Goal: Check status: Check status

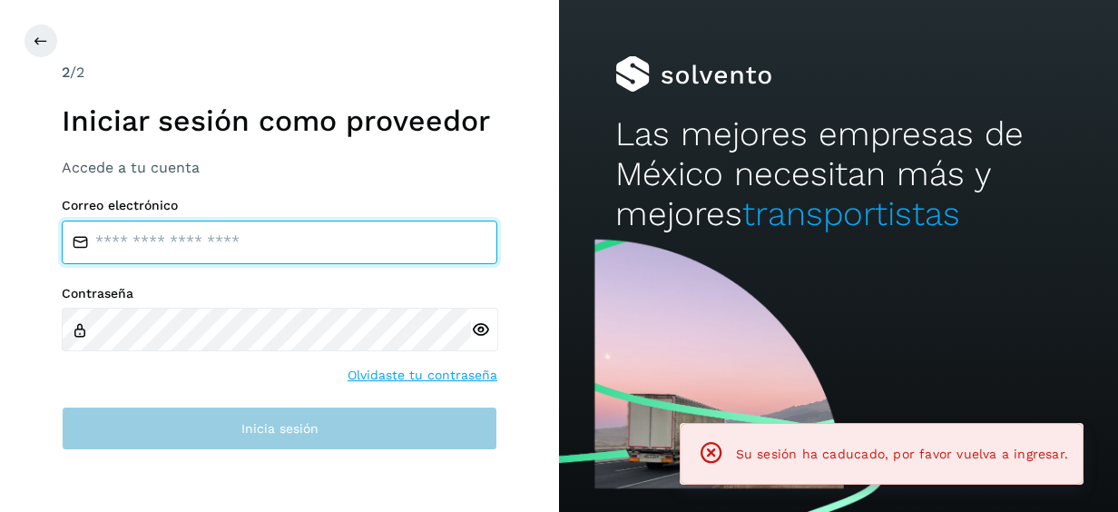
type input "**********"
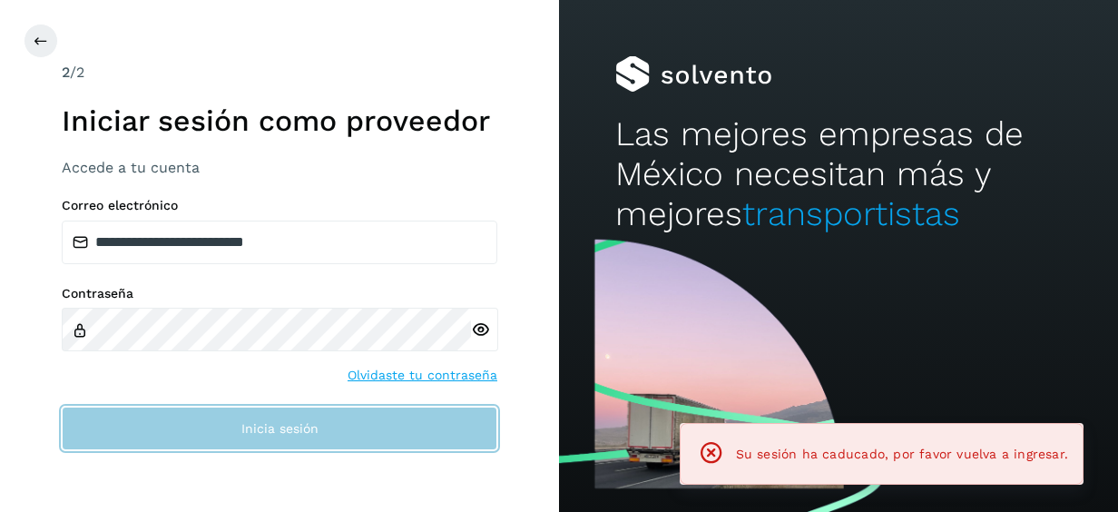
click at [337, 422] on button "Inicia sesión" at bounding box center [280, 429] width 436 height 44
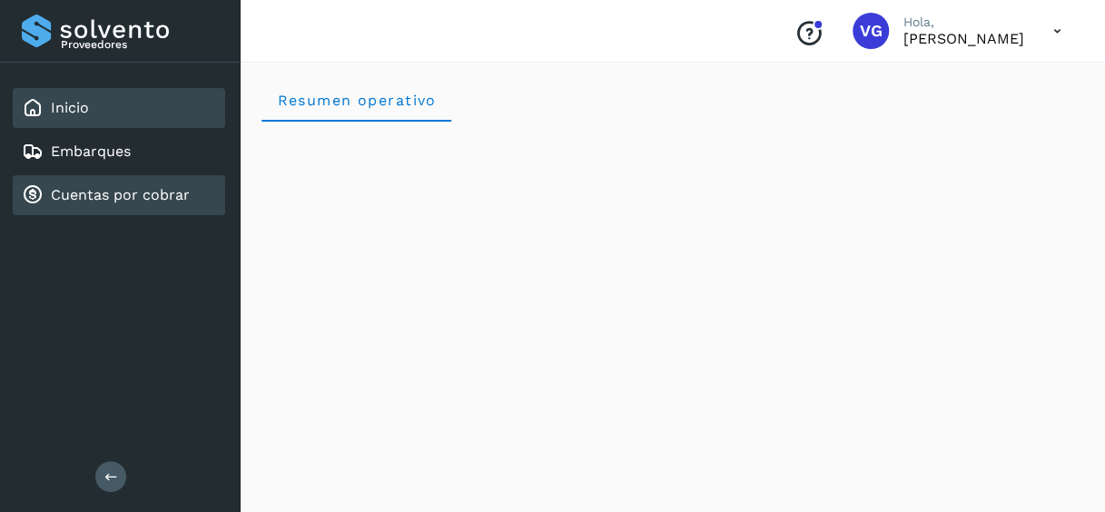
click at [158, 192] on link "Cuentas por cobrar" at bounding box center [120, 194] width 139 height 17
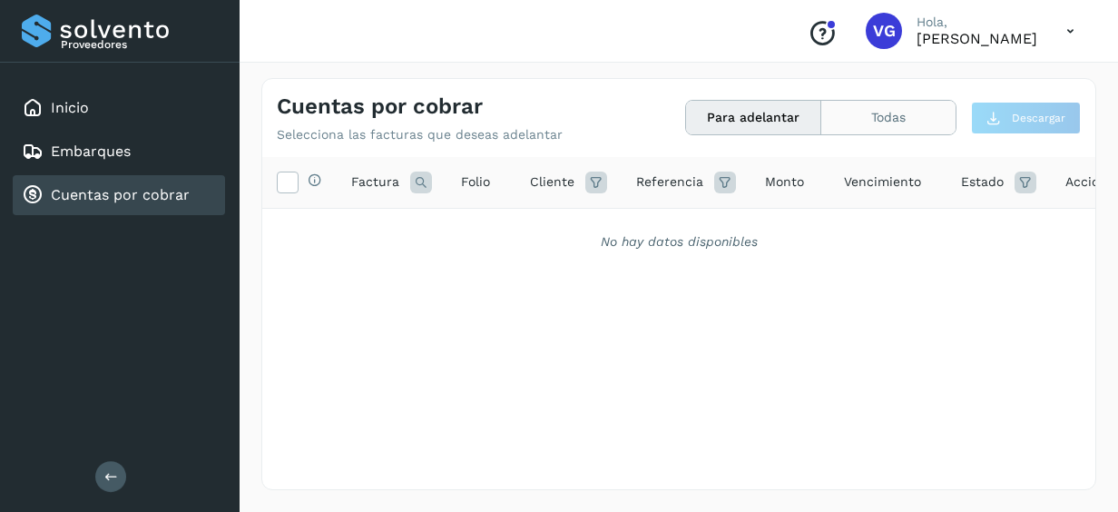
click at [917, 115] on button "Todas" at bounding box center [888, 118] width 134 height 34
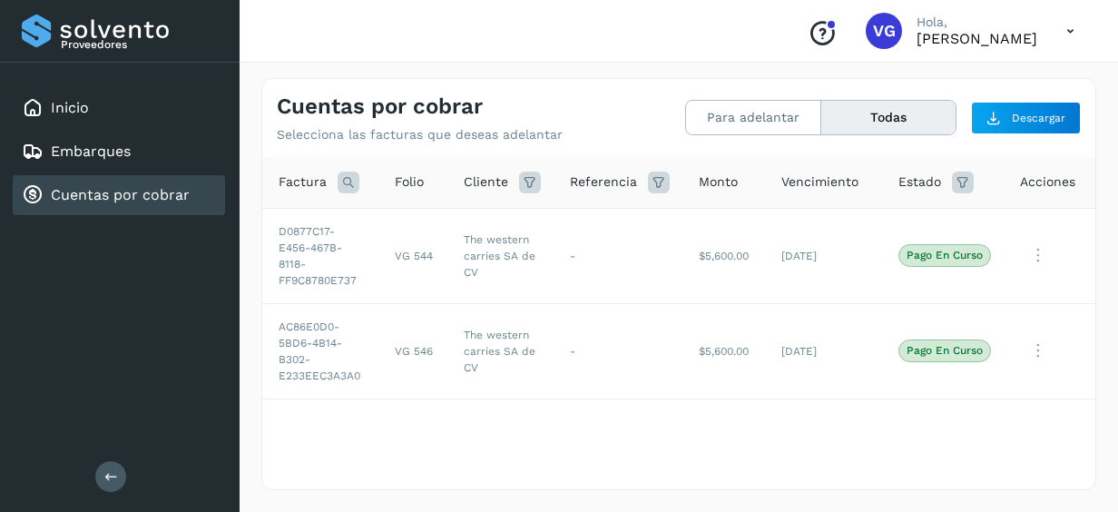
scroll to position [0, 89]
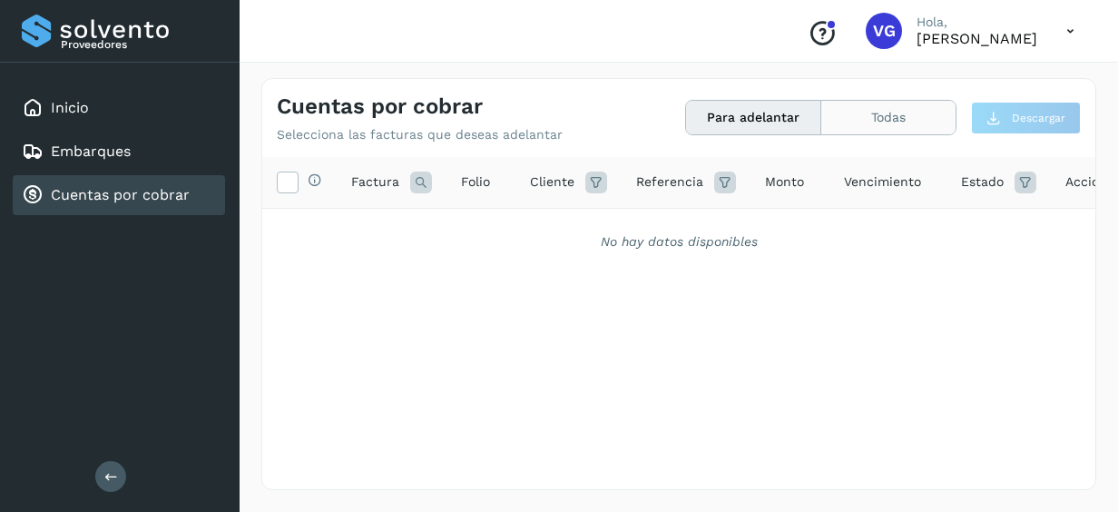
click at [852, 128] on button "Todas" at bounding box center [888, 118] width 134 height 34
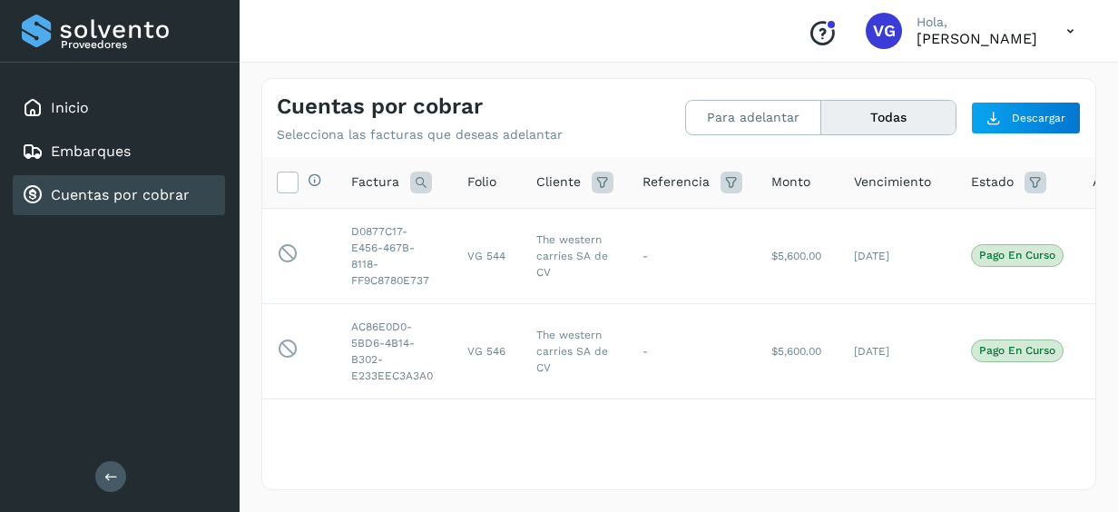
drag, startPoint x: 852, startPoint y: 128, endPoint x: 107, endPoint y: -82, distance: 774.2
click at [107, 0] on html "Proveedores Inicio Embarques Cuentas por cobrar Salir Conoce nuestros beneficio…" at bounding box center [559, 256] width 1118 height 512
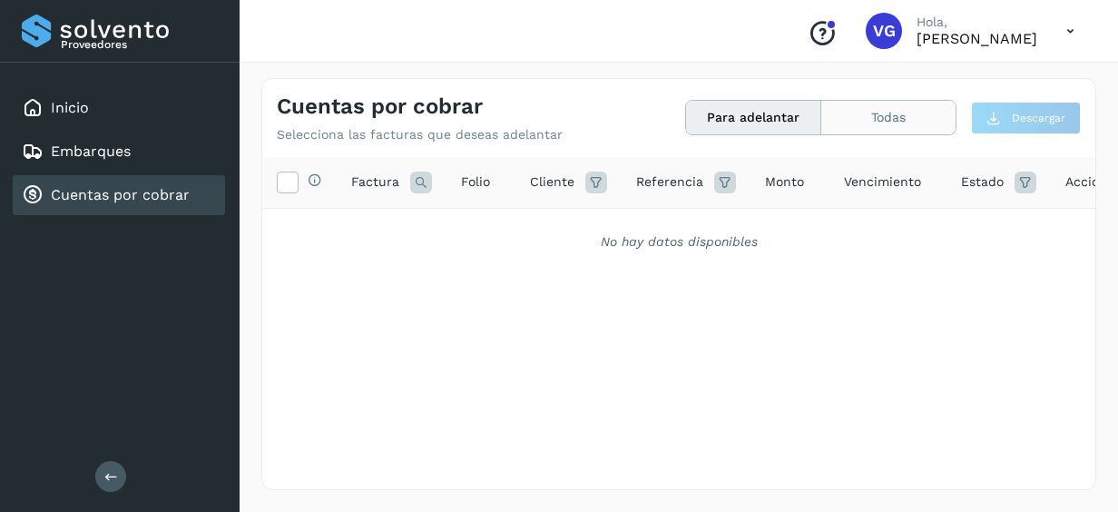
click at [855, 123] on button "Todas" at bounding box center [888, 118] width 134 height 34
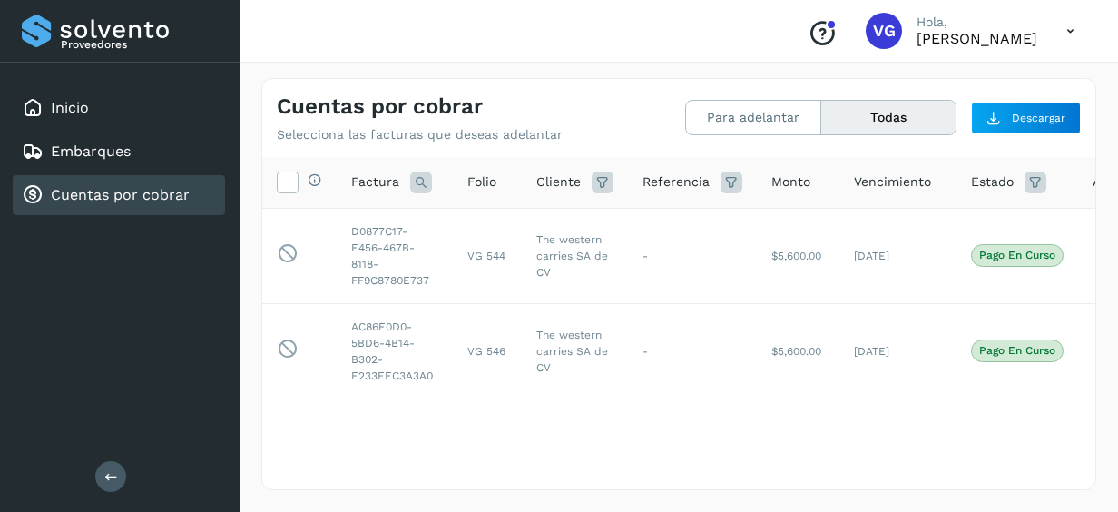
scroll to position [0, 89]
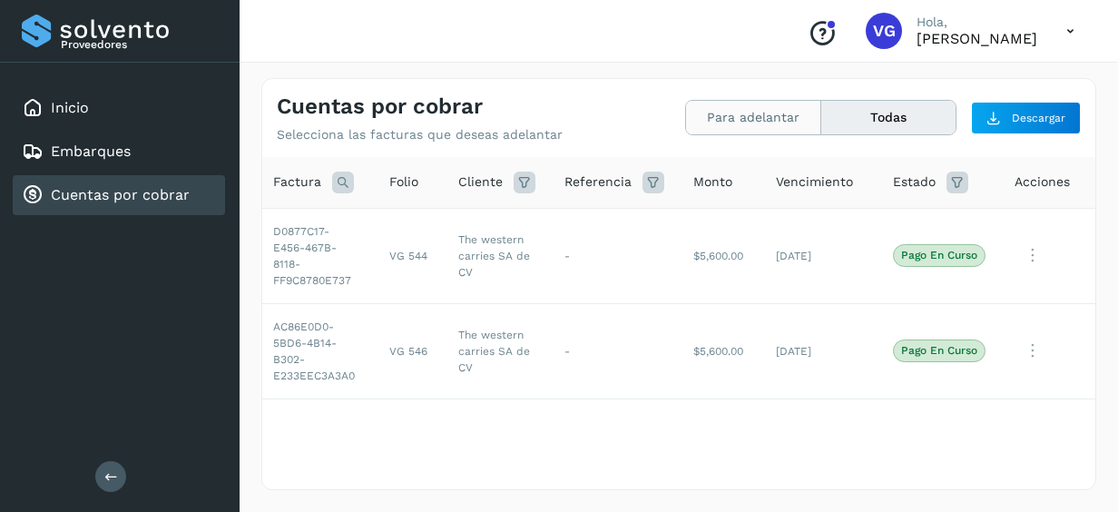
click at [821, 101] on button "Todas" at bounding box center [888, 118] width 134 height 34
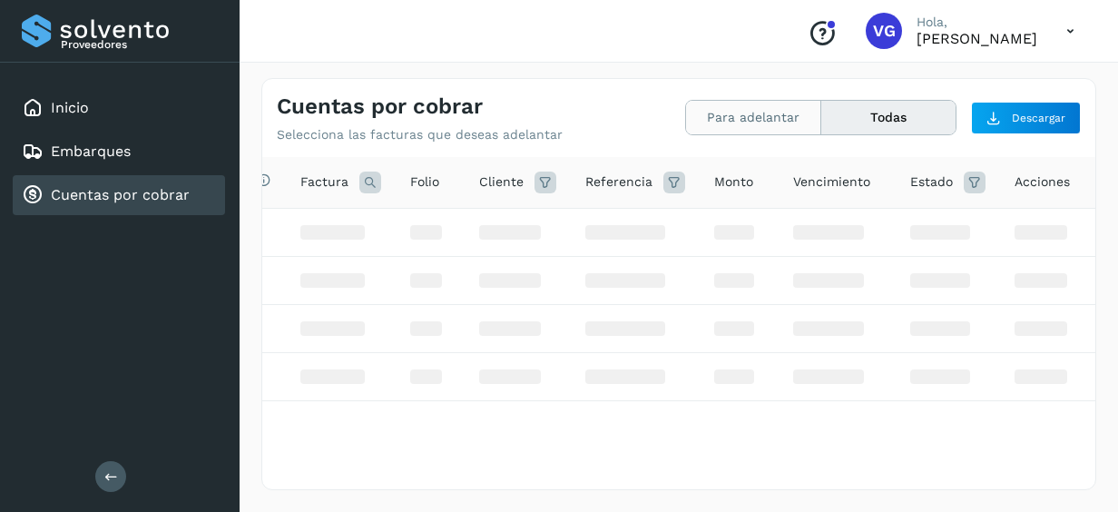
scroll to position [0, 61]
click at [888, 113] on button "Todas" at bounding box center [888, 118] width 134 height 34
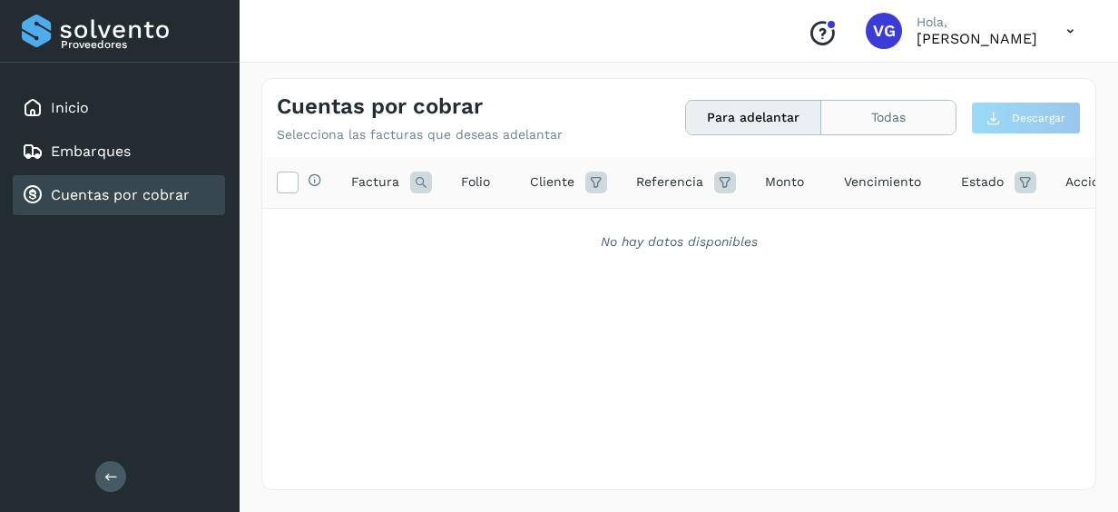
click at [871, 126] on button "Todas" at bounding box center [888, 118] width 134 height 34
click at [848, 99] on div "Cuentas por cobrar Selecciona las facturas que deseas adelantar Para adelantar …" at bounding box center [678, 111] width 833 height 64
click at [853, 111] on button "Todas" at bounding box center [888, 118] width 134 height 34
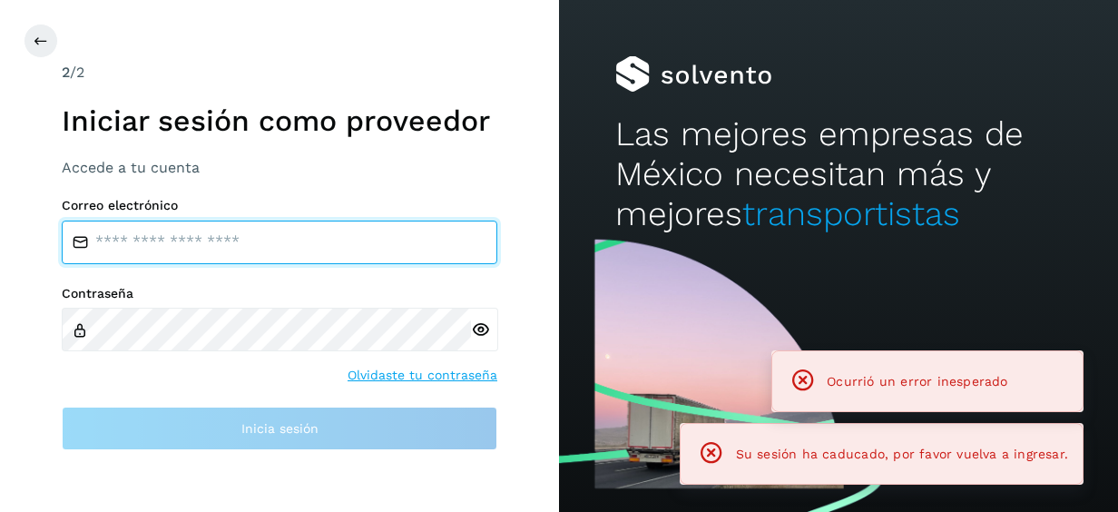
type input "**********"
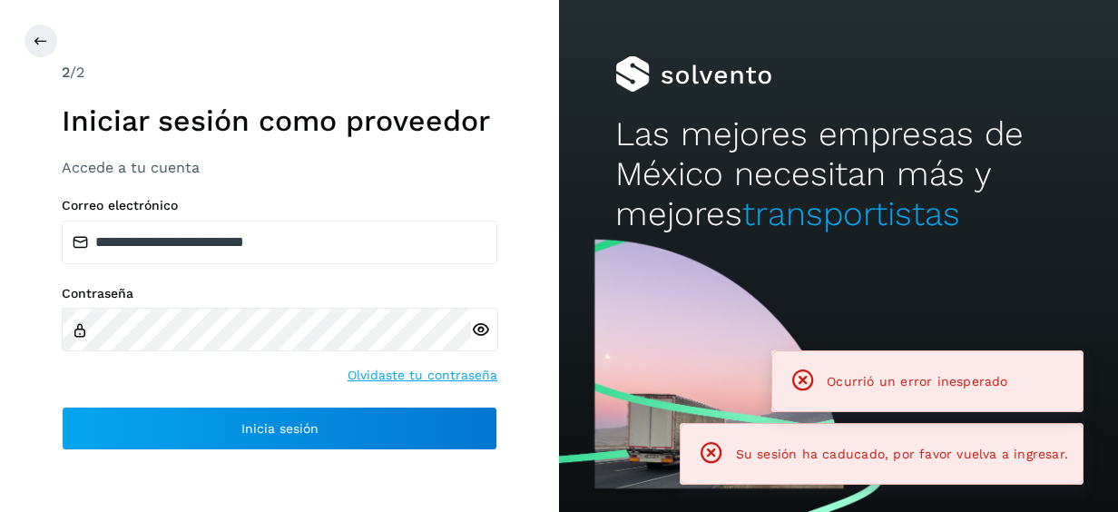
click at [387, 403] on div "**********" at bounding box center [280, 324] width 436 height 252
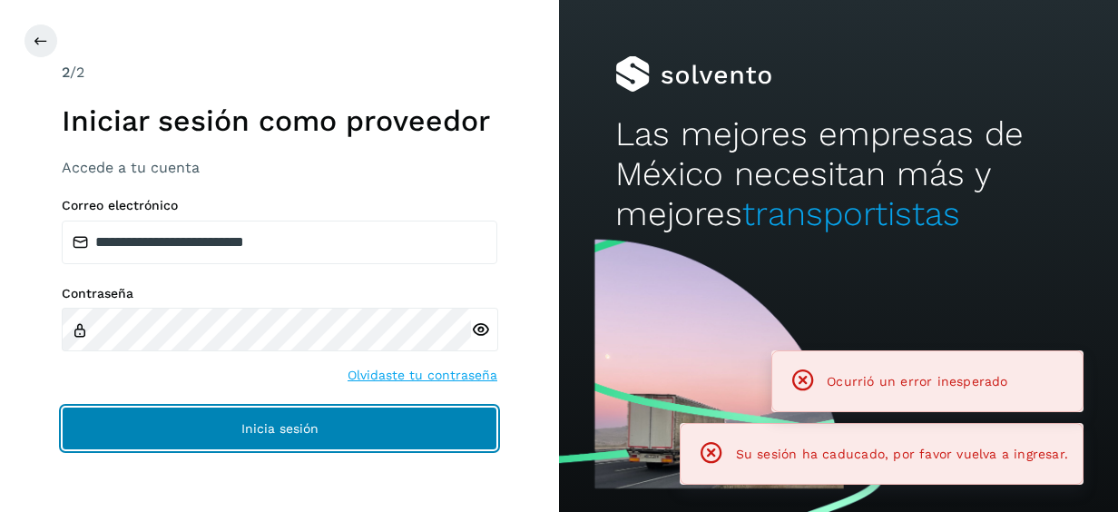
click at [387, 426] on button "Inicia sesión" at bounding box center [280, 429] width 436 height 44
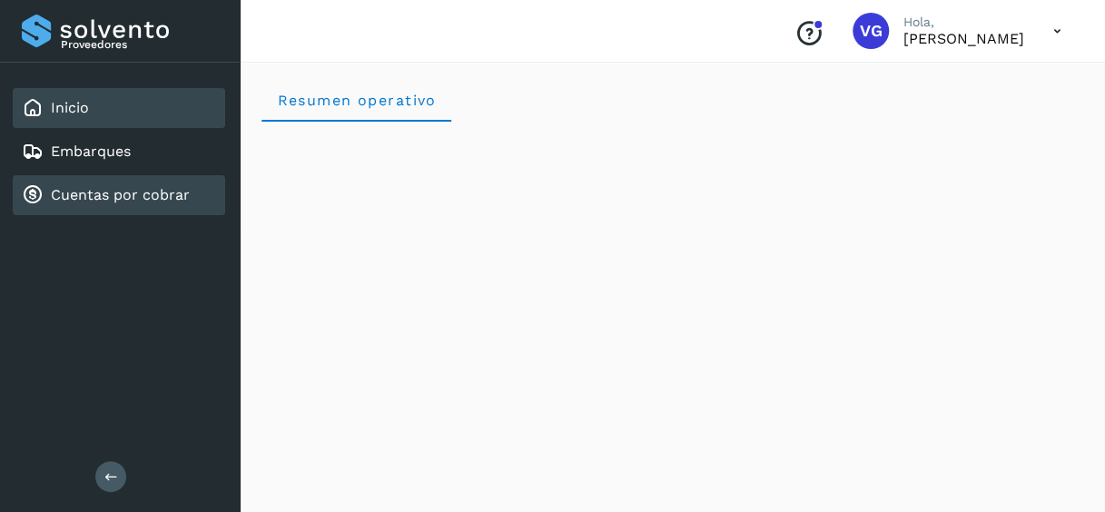
click at [159, 193] on link "Cuentas por cobrar" at bounding box center [120, 194] width 139 height 17
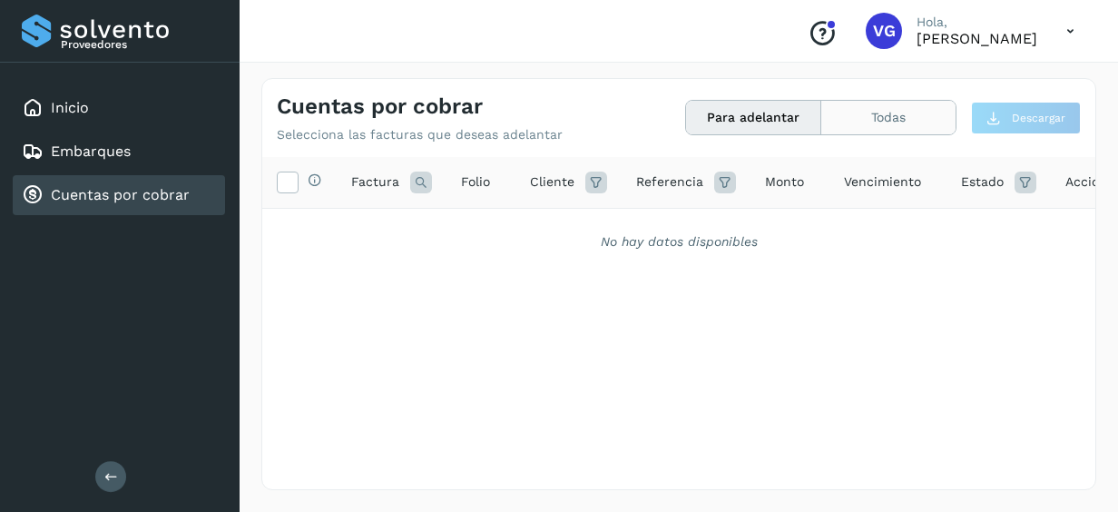
click at [859, 123] on button "Todas" at bounding box center [888, 118] width 134 height 34
click at [859, 110] on button "Todas" at bounding box center [888, 118] width 134 height 34
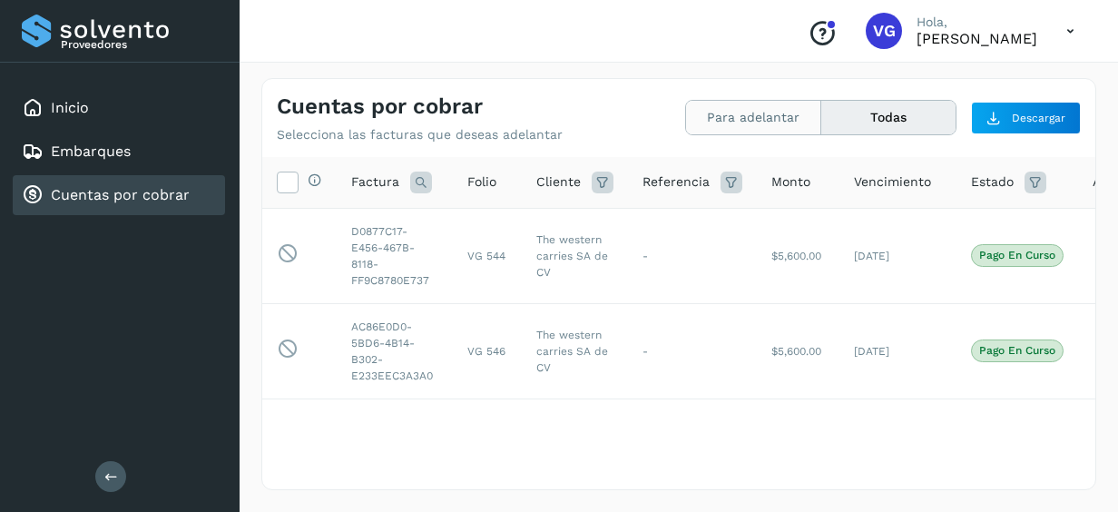
click at [751, 131] on button "Para adelantar" at bounding box center [753, 118] width 135 height 34
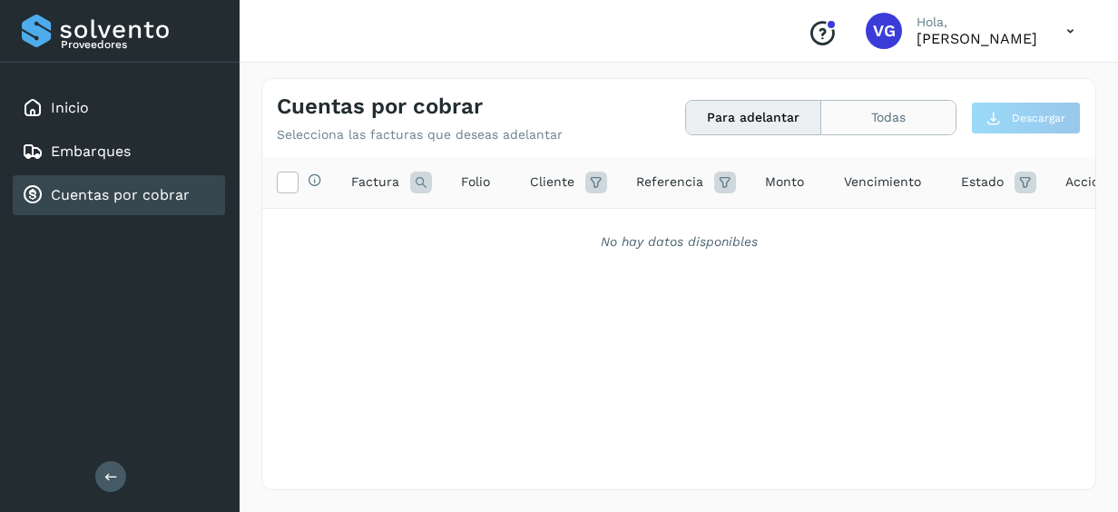
click at [879, 126] on button "Todas" at bounding box center [888, 118] width 134 height 34
click at [893, 123] on button "Todas" at bounding box center [888, 118] width 134 height 34
click at [926, 115] on button "Todas" at bounding box center [888, 118] width 134 height 34
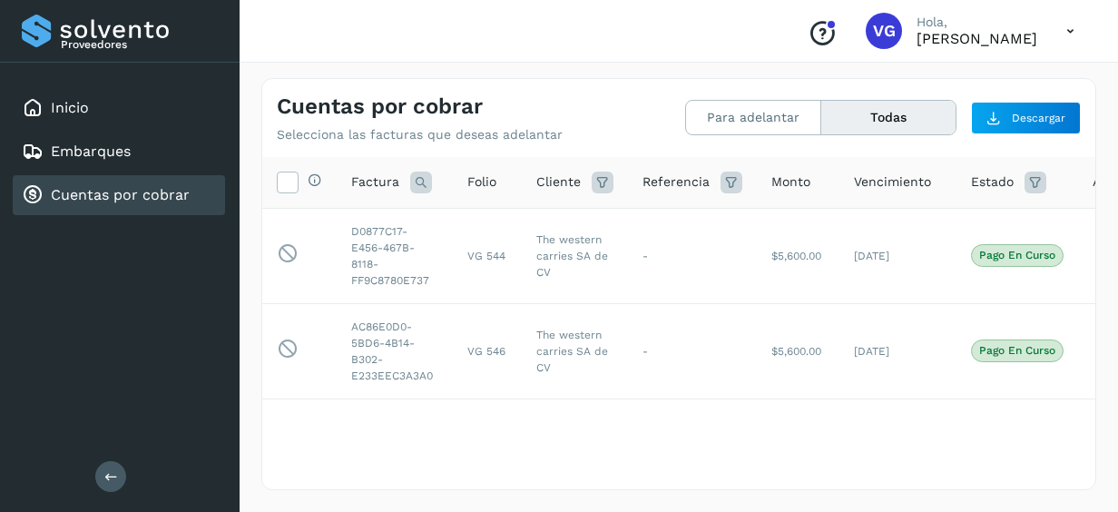
click at [821, 101] on button "Todas" at bounding box center [888, 118] width 134 height 34
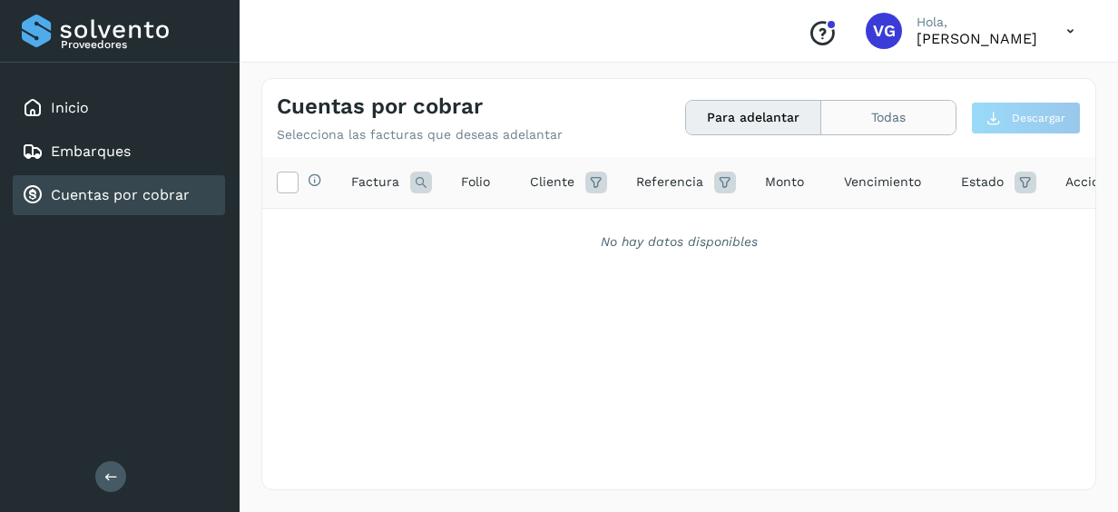
click at [870, 123] on button "Todas" at bounding box center [888, 118] width 134 height 34
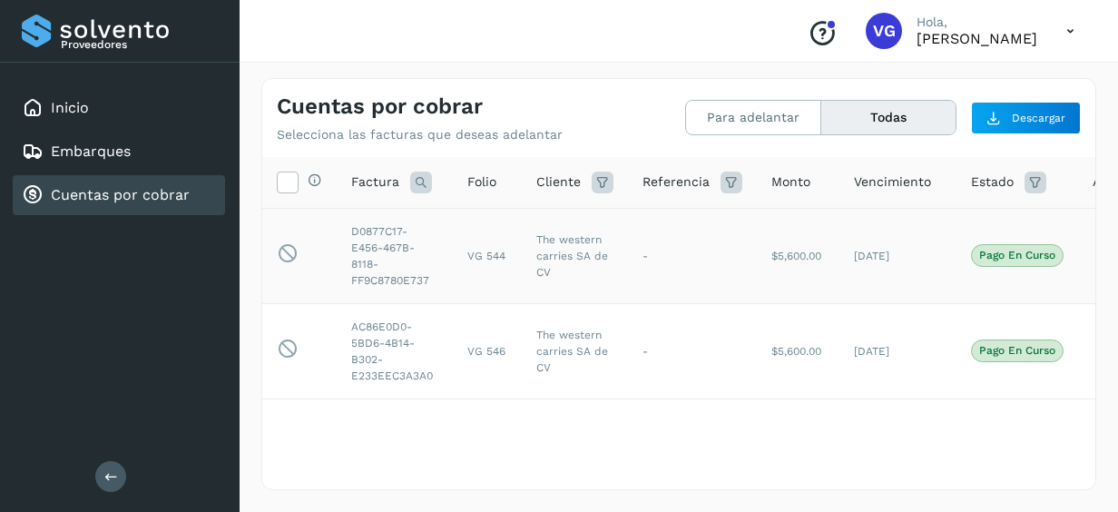
click at [1018, 267] on td "Pago en curso" at bounding box center [1018, 255] width 122 height 95
click at [1017, 262] on span "Pago en curso" at bounding box center [1017, 255] width 93 height 22
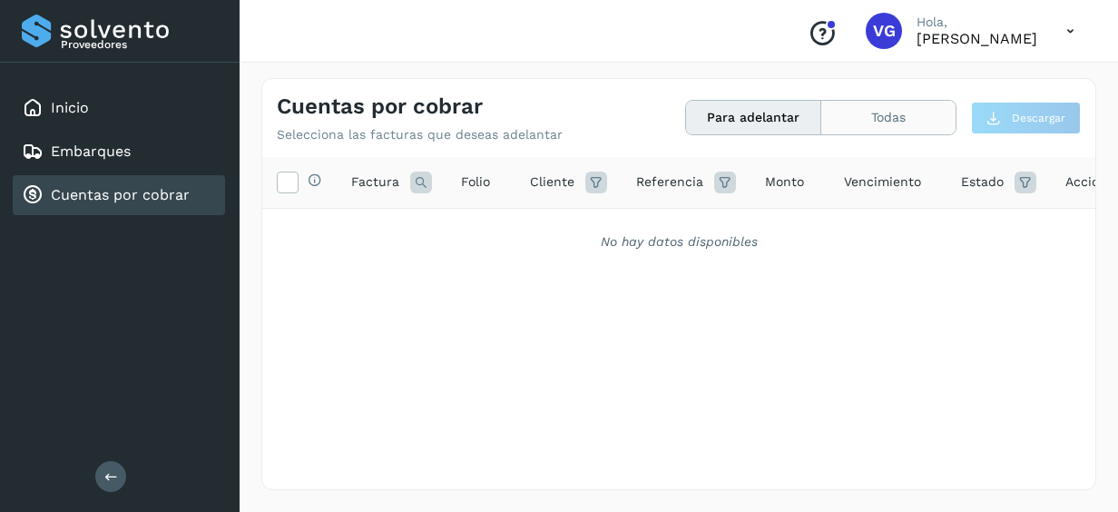
click at [841, 110] on button "Todas" at bounding box center [888, 118] width 134 height 34
click at [873, 114] on button "Todas" at bounding box center [888, 118] width 134 height 34
click at [884, 126] on button "Todas" at bounding box center [888, 118] width 134 height 34
click at [880, 121] on button "Todas" at bounding box center [888, 118] width 134 height 34
